Goal: Task Accomplishment & Management: Complete application form

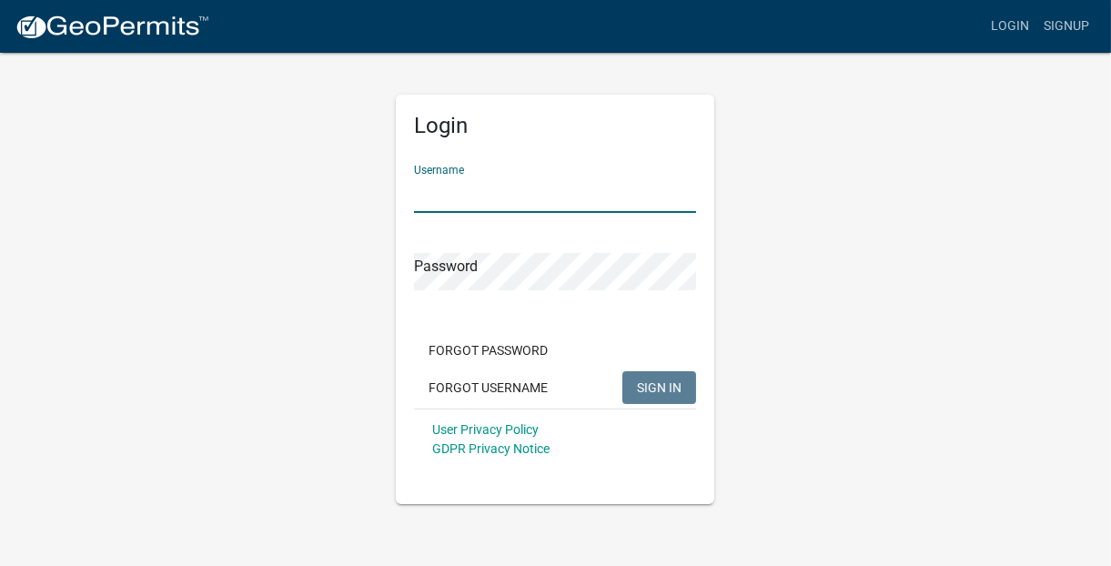
click at [531, 185] on input "Username" at bounding box center [555, 194] width 282 height 37
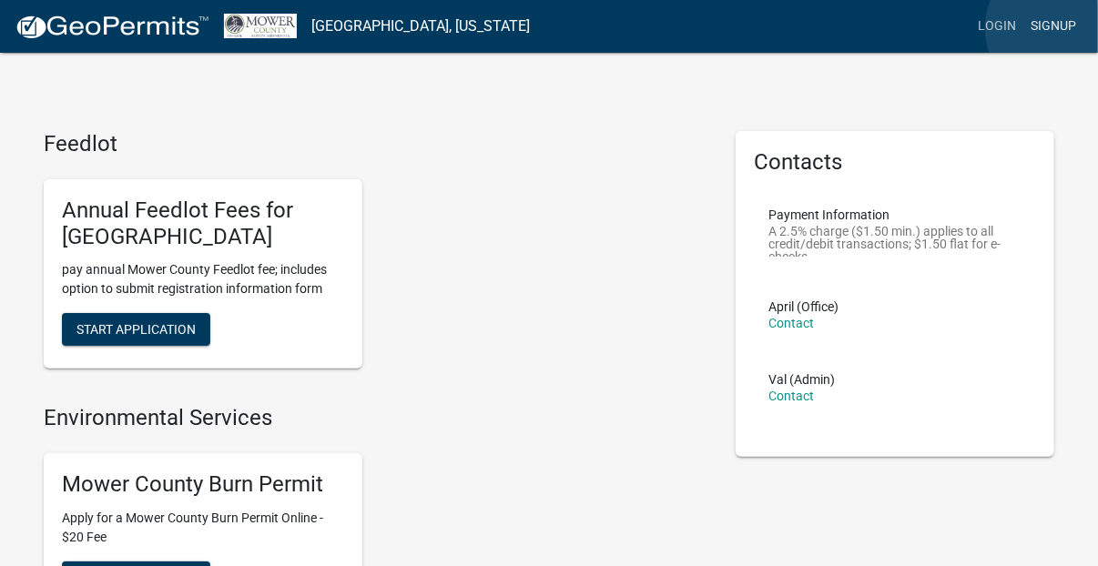
click at [1059, 28] on link "Signup" at bounding box center [1053, 26] width 60 height 35
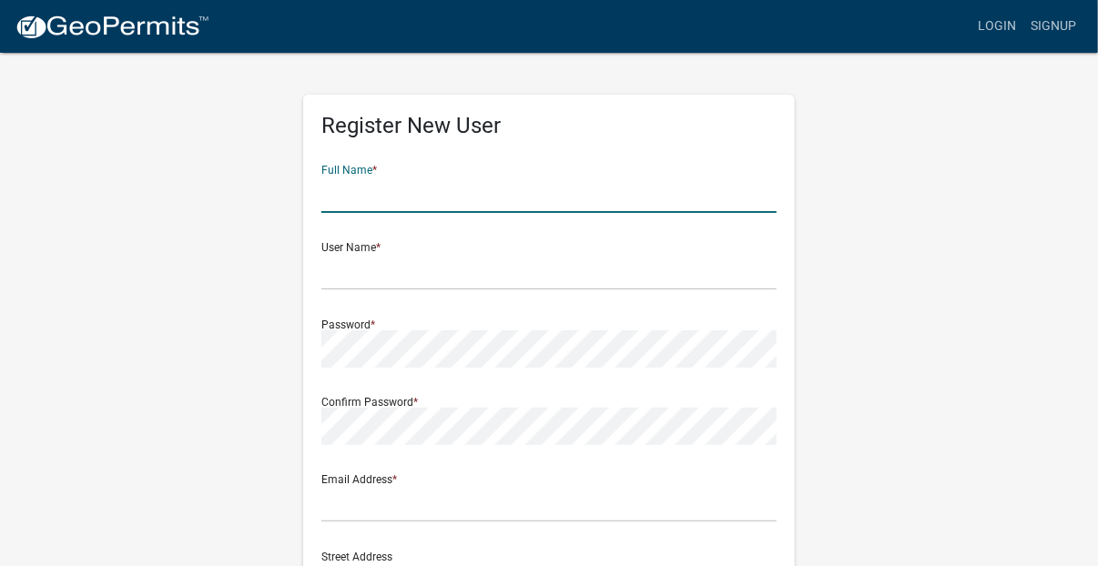
click at [535, 188] on input "text" at bounding box center [548, 194] width 455 height 37
type input "Christina I Kanne"
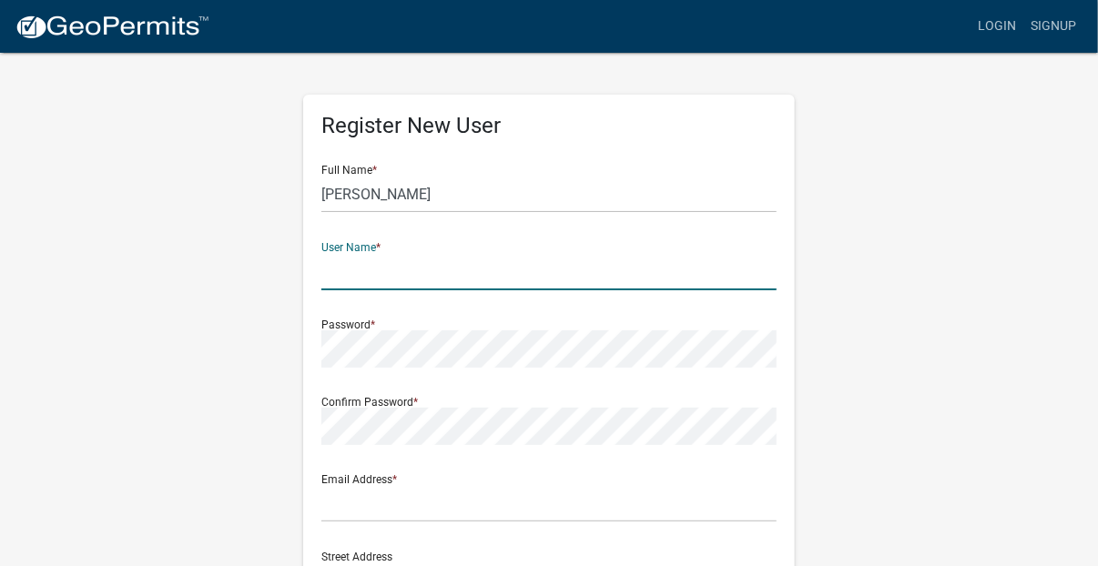
click at [336, 274] on input "text" at bounding box center [548, 271] width 455 height 37
type input "Udolpho"
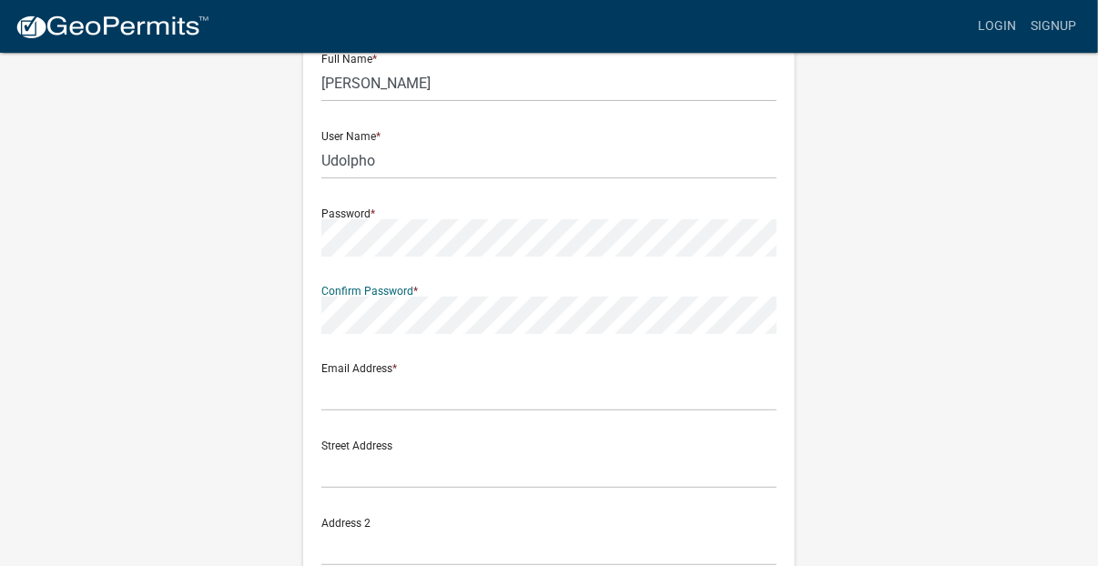
scroll to position [113, 0]
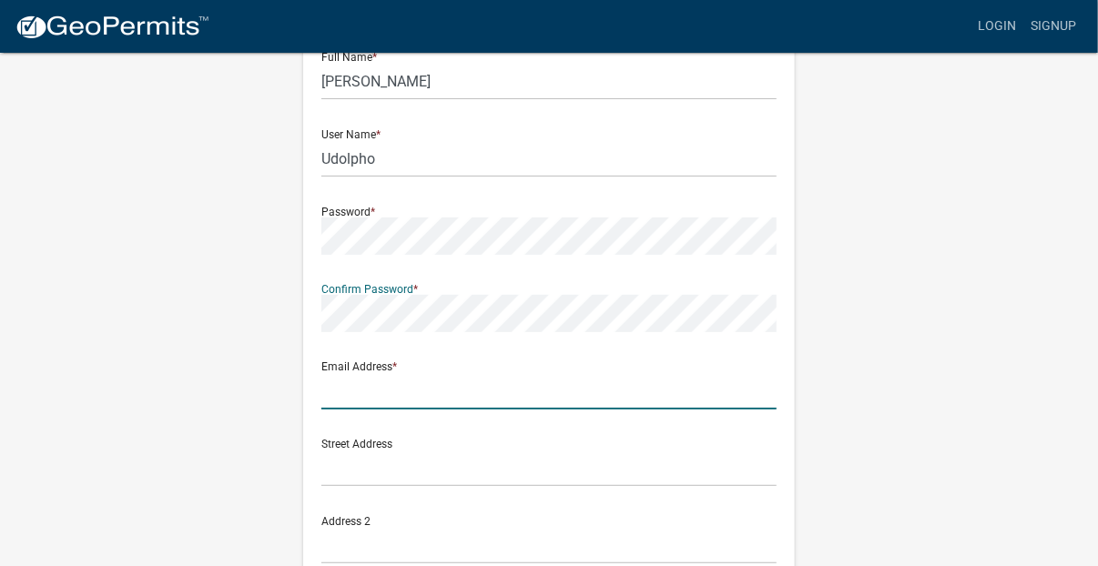
click at [339, 383] on input "text" at bounding box center [548, 390] width 455 height 37
type input "chris_neems07@hotmail.com"
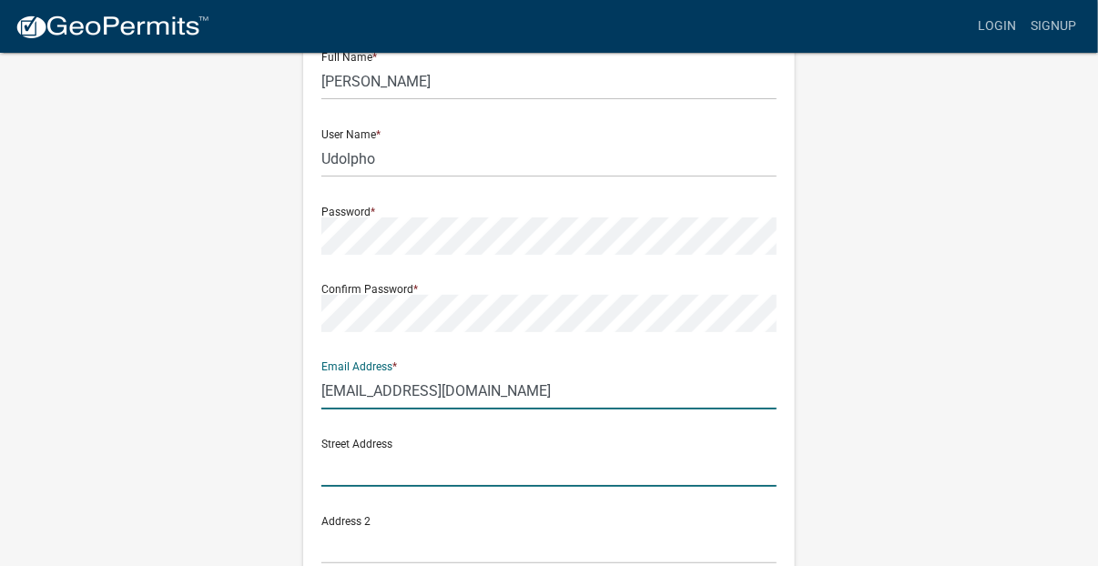
type input "52606 State Hwy 251"
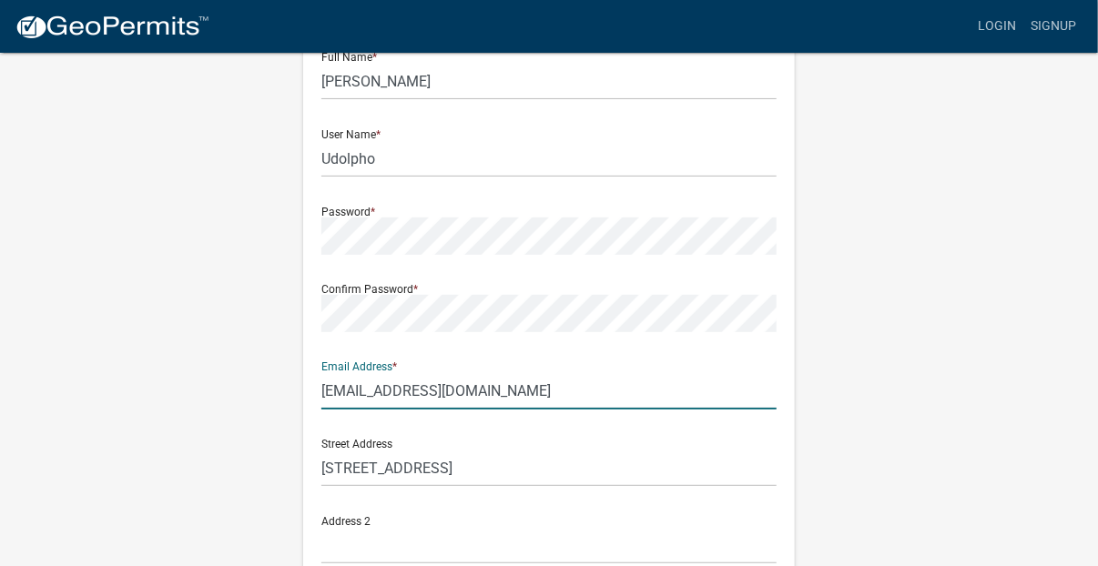
type input "Austin, MN"
type input "Minnesota"
type input "55912"
type input "1507279484"
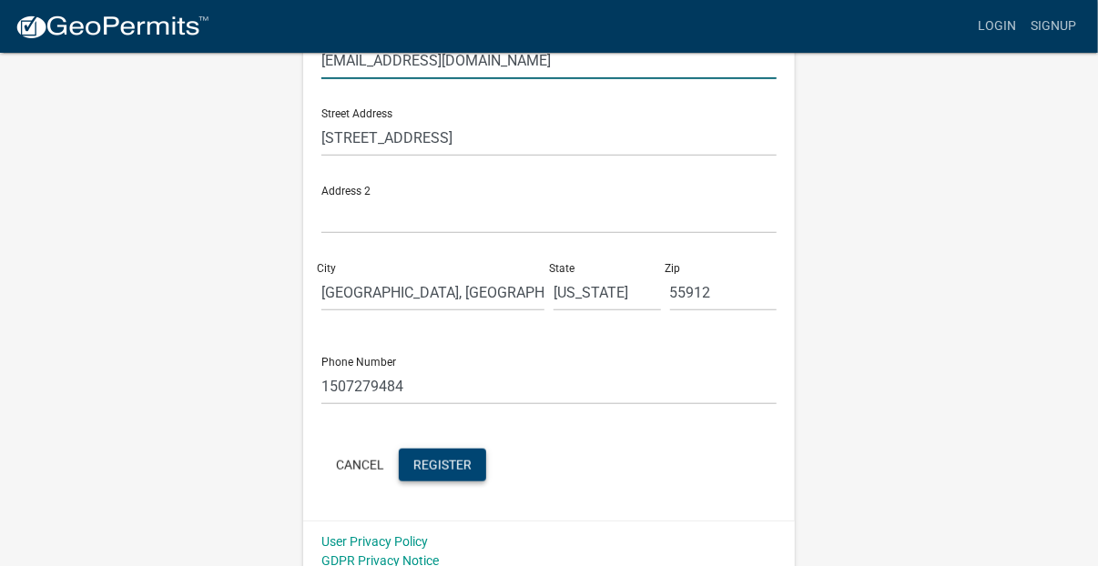
scroll to position [458, 0]
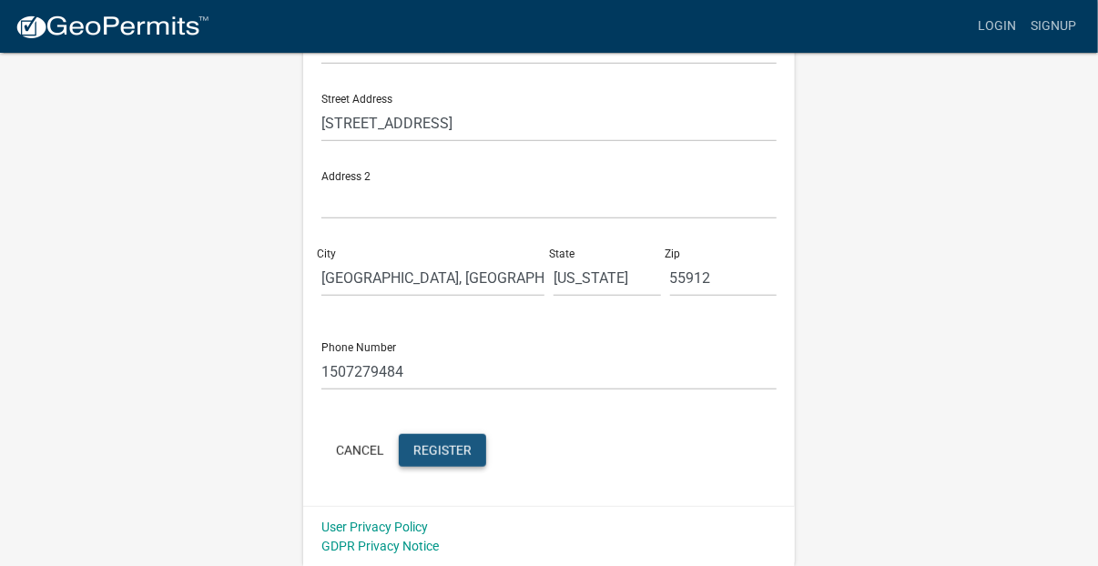
click at [449, 458] on button "Register" at bounding box center [442, 450] width 87 height 33
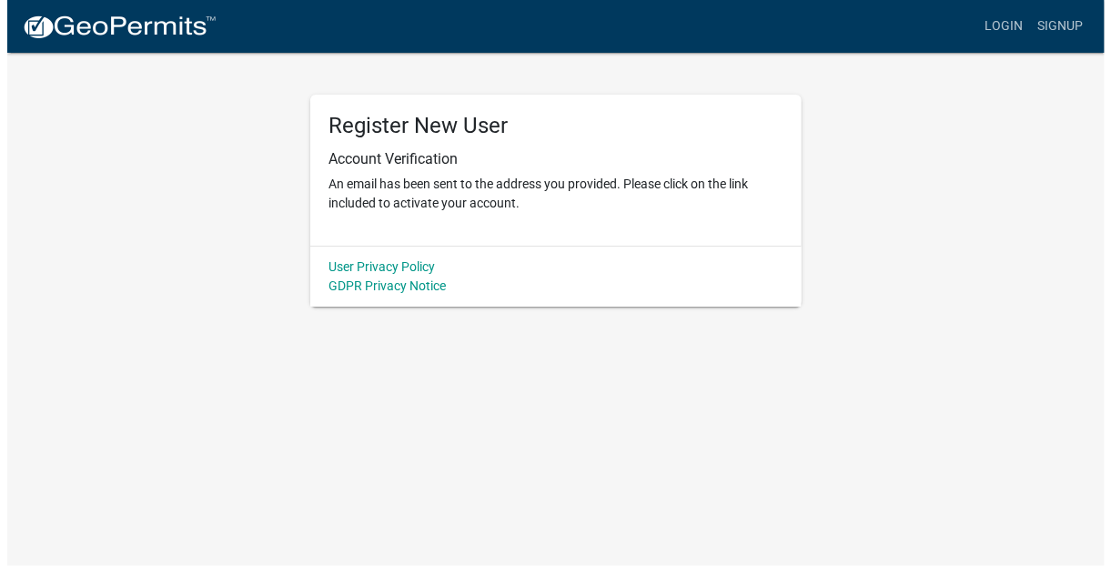
scroll to position [0, 0]
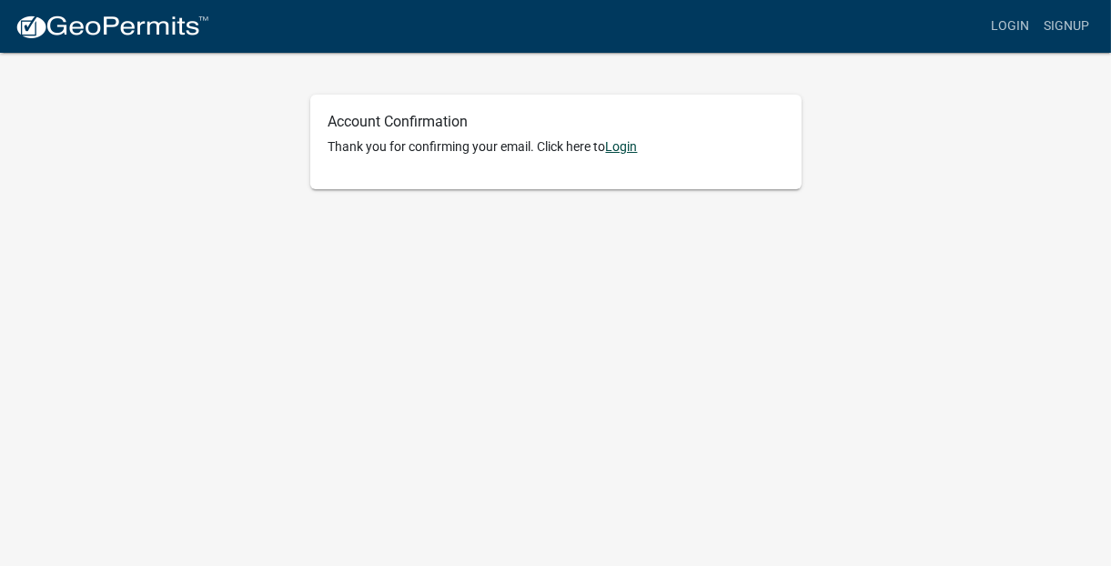
click at [627, 147] on link "Login" at bounding box center [622, 146] width 32 height 15
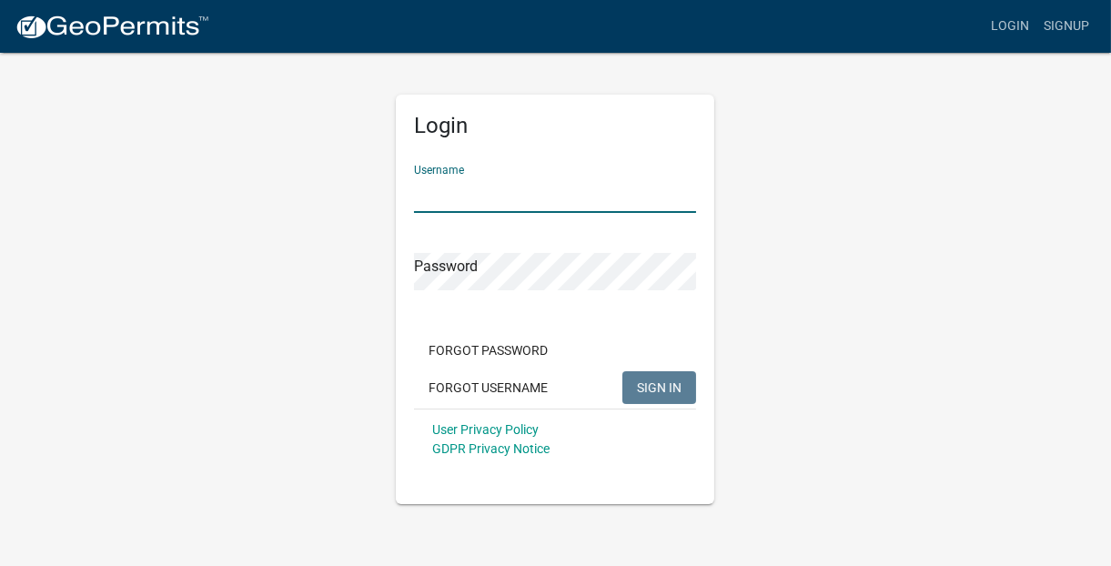
click at [525, 191] on input "Username" at bounding box center [555, 194] width 282 height 37
type input "Udolpho"
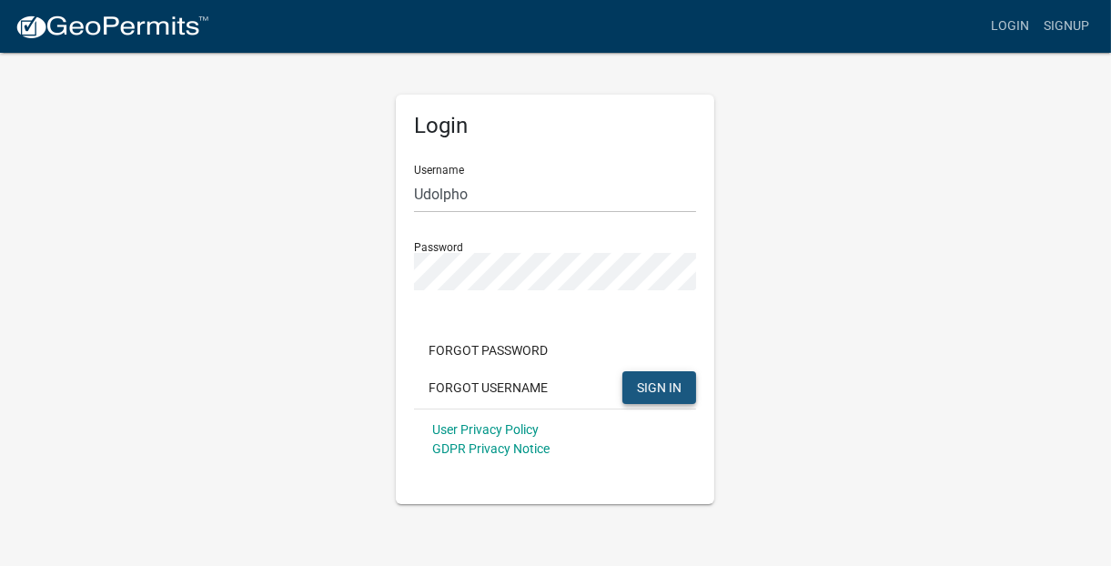
click at [653, 402] on button "SIGN IN" at bounding box center [660, 387] width 74 height 33
